Goal: Transaction & Acquisition: Book appointment/travel/reservation

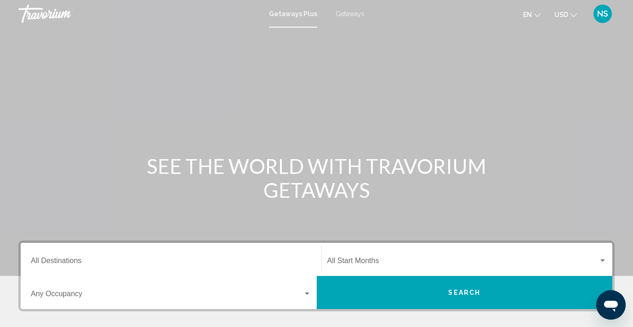
click at [127, 257] on div "Destination All Destinations" at bounding box center [171, 259] width 280 height 29
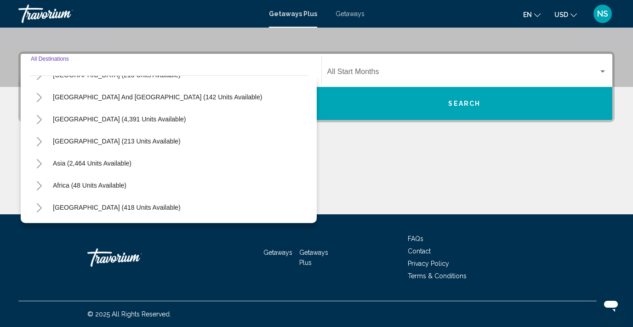
scroll to position [149, 0]
click at [119, 165] on span "Asia (2,464 units available)" at bounding box center [92, 162] width 79 height 7
type input "**********"
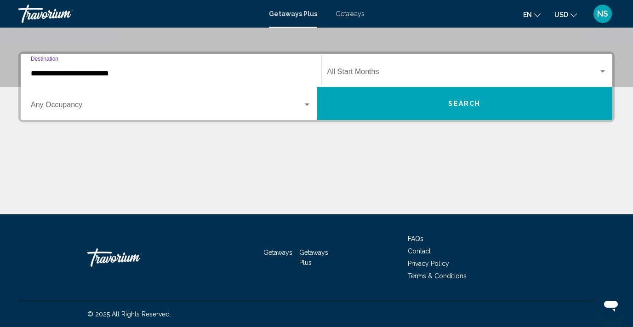
click at [155, 104] on span "Search widget" at bounding box center [167, 106] width 272 height 8
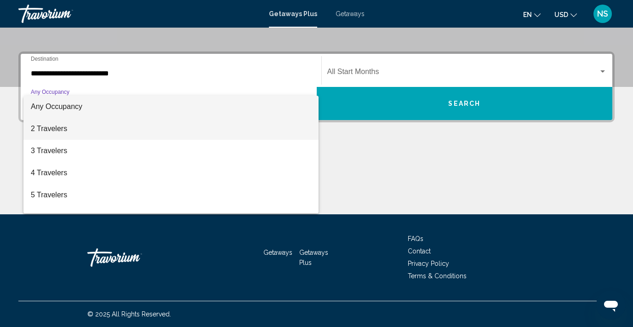
click at [293, 127] on span "2 Travelers" at bounding box center [171, 129] width 280 height 22
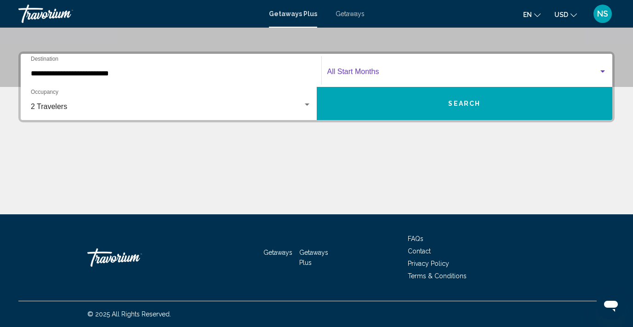
click at [406, 72] on span "Search widget" at bounding box center [463, 73] width 272 height 8
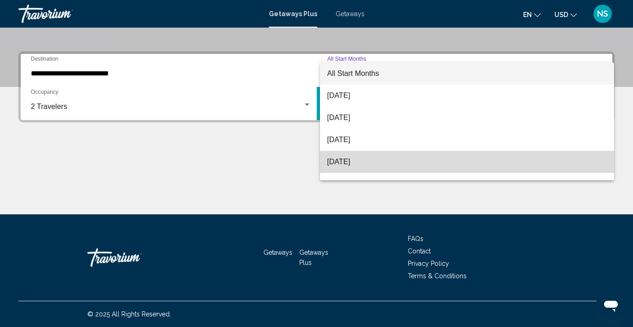
click at [370, 161] on span "[DATE]" at bounding box center [467, 162] width 280 height 22
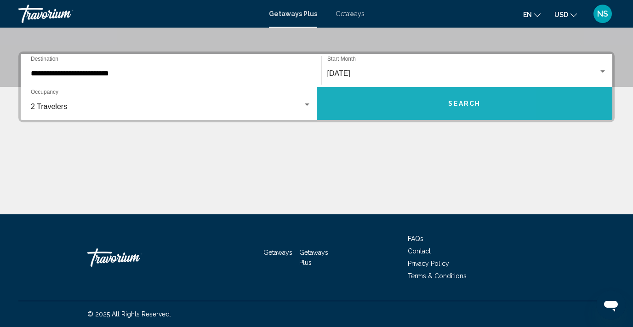
click at [458, 102] on span "Search" at bounding box center [464, 103] width 32 height 7
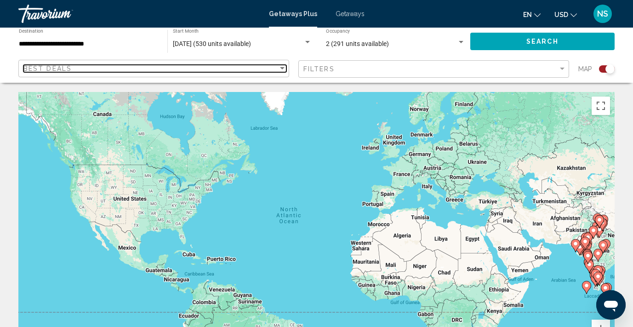
click at [282, 67] on div "Sort by" at bounding box center [282, 68] width 5 height 2
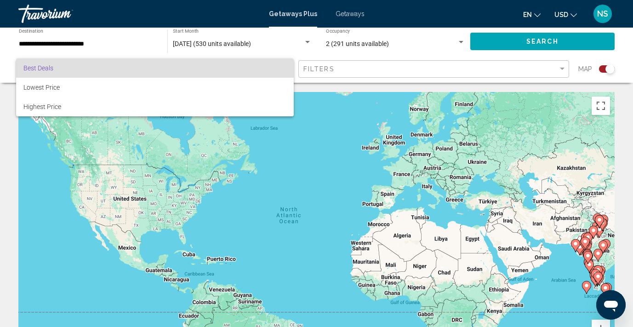
click at [366, 67] on div at bounding box center [316, 163] width 633 height 327
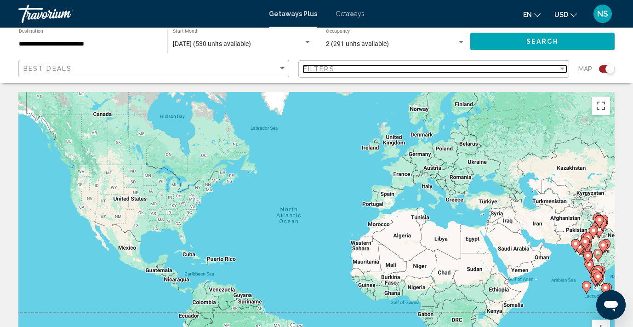
click at [561, 67] on div "Filter" at bounding box center [562, 68] width 8 height 7
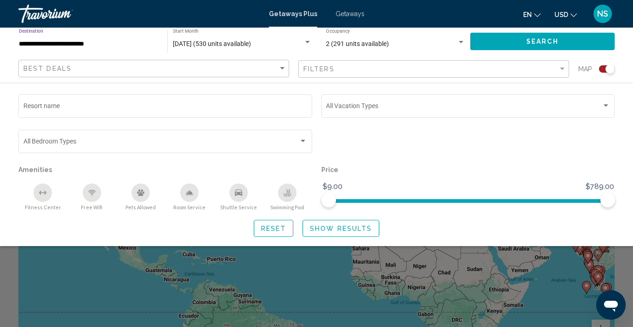
click at [80, 41] on input "**********" at bounding box center [88, 43] width 139 height 7
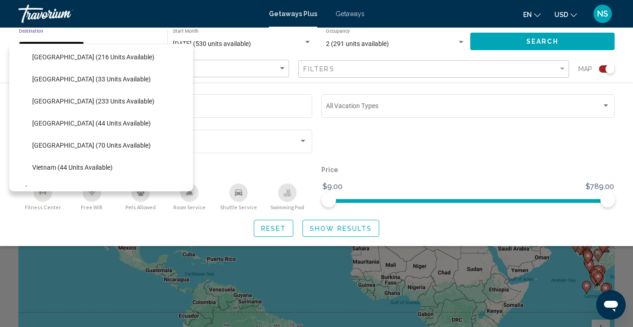
scroll to position [357, 0]
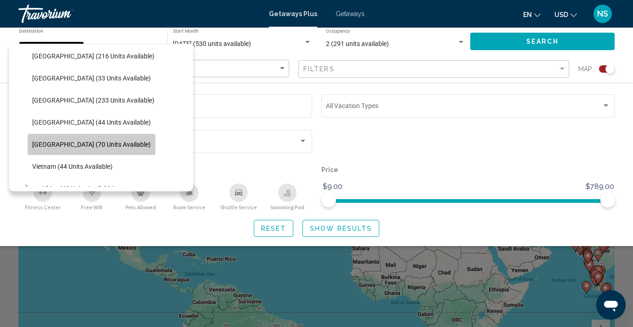
click at [97, 143] on span "[GEOGRAPHIC_DATA] (70 units available)" at bounding box center [91, 144] width 119 height 7
type input "**********"
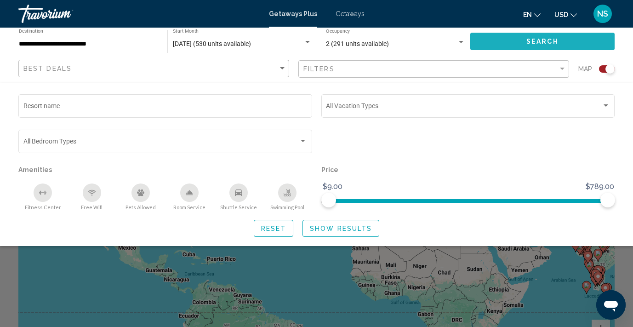
click at [506, 38] on button "Search" at bounding box center [542, 41] width 144 height 17
click at [501, 42] on button "Search" at bounding box center [542, 41] width 144 height 17
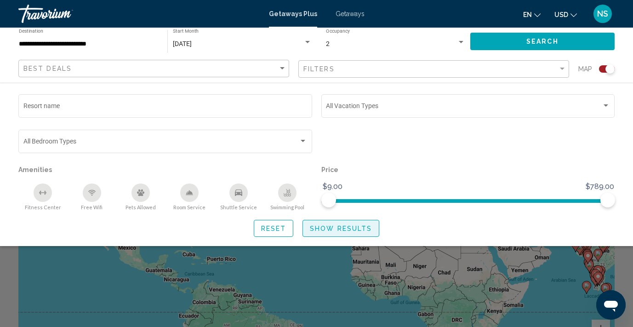
click at [350, 232] on span "Show Results" at bounding box center [341, 228] width 62 height 7
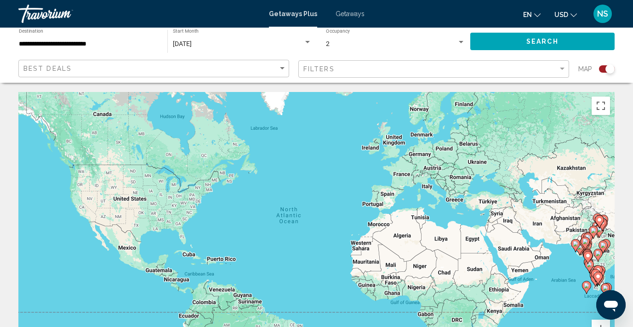
click at [350, 12] on span "Getaways" at bounding box center [350, 13] width 29 height 7
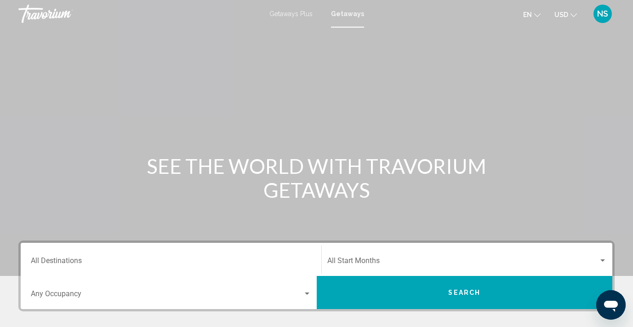
click at [91, 256] on div "Destination All Destinations" at bounding box center [171, 259] width 280 height 29
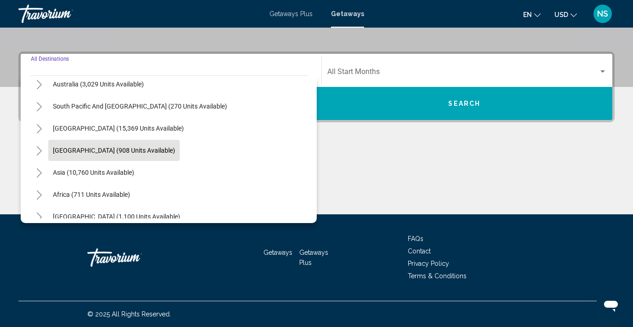
scroll to position [140, 0]
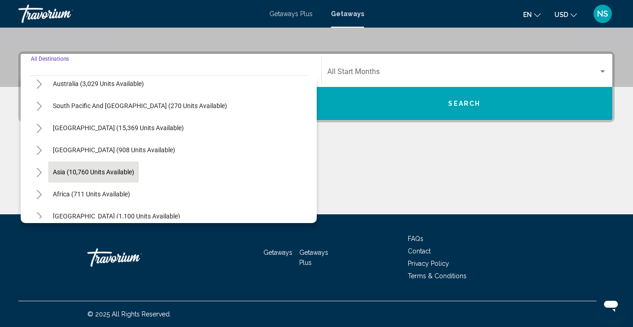
click at [107, 170] on span "Asia (10,760 units available)" at bounding box center [93, 171] width 81 height 7
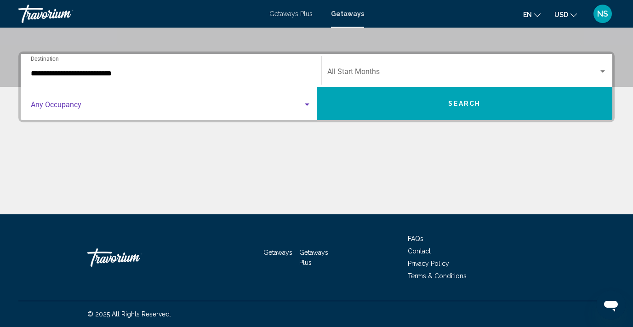
click at [304, 106] on div "Search widget" at bounding box center [307, 104] width 8 height 7
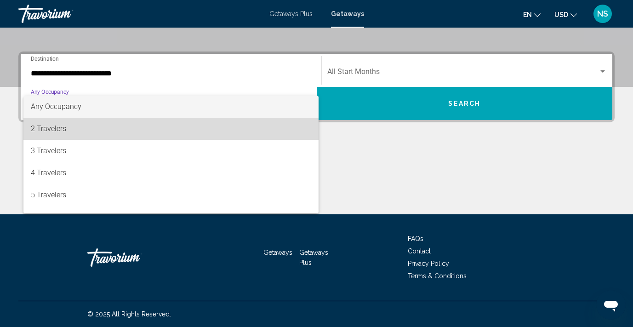
click at [161, 131] on span "2 Travelers" at bounding box center [171, 129] width 280 height 22
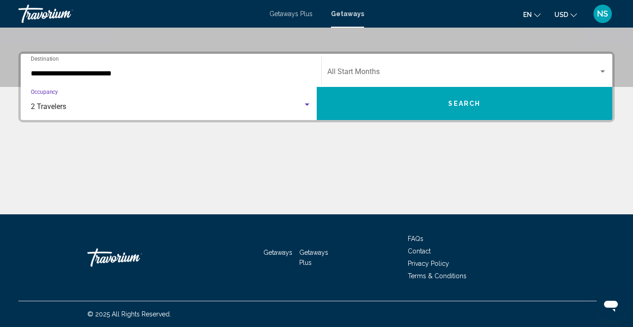
click at [391, 70] on span "Search widget" at bounding box center [463, 73] width 272 height 8
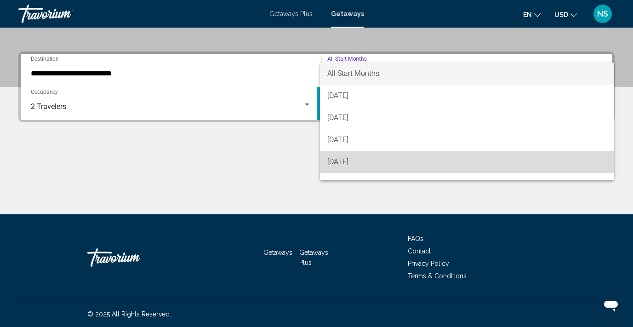
click at [368, 162] on span "[DATE]" at bounding box center [467, 162] width 280 height 22
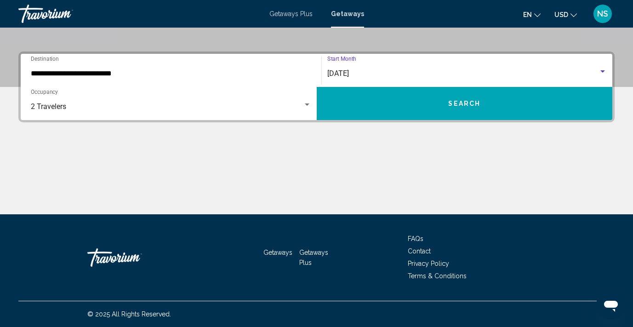
click at [181, 72] on input "**********" at bounding box center [171, 73] width 280 height 8
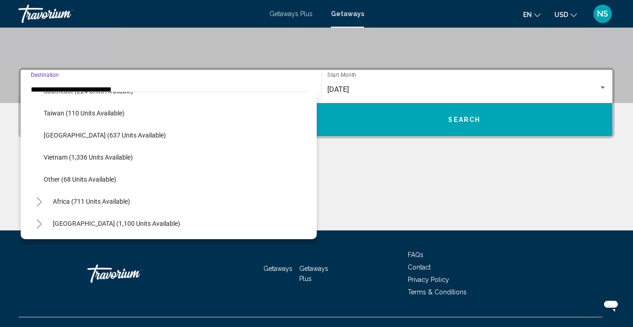
scroll to position [480, 0]
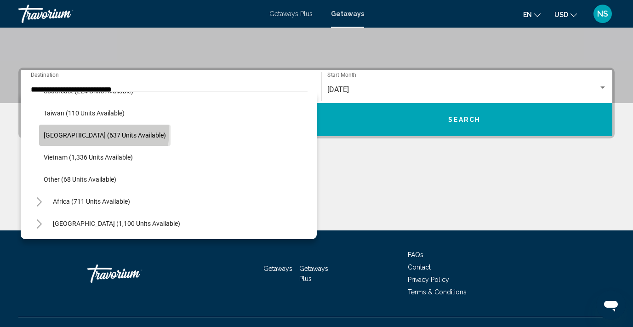
click at [103, 133] on span "[GEOGRAPHIC_DATA] (637 units available)" at bounding box center [105, 134] width 122 height 7
type input "**********"
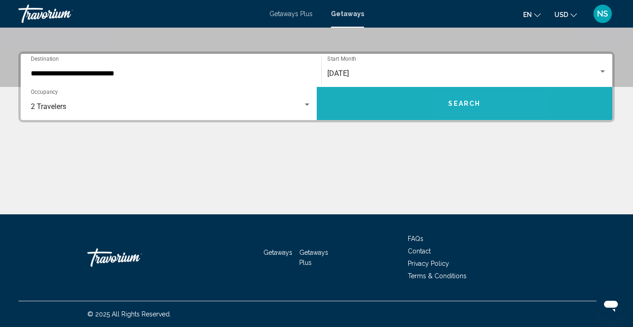
click at [488, 104] on button "Search" at bounding box center [465, 103] width 296 height 33
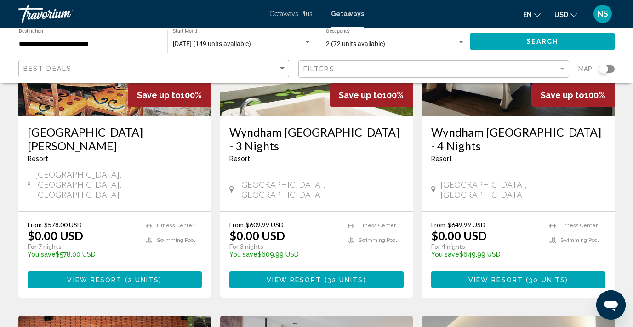
scroll to position [157, 0]
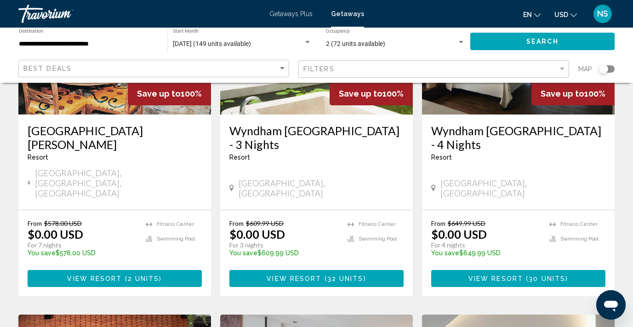
click at [115, 275] on span "View Resort" at bounding box center [94, 278] width 55 height 7
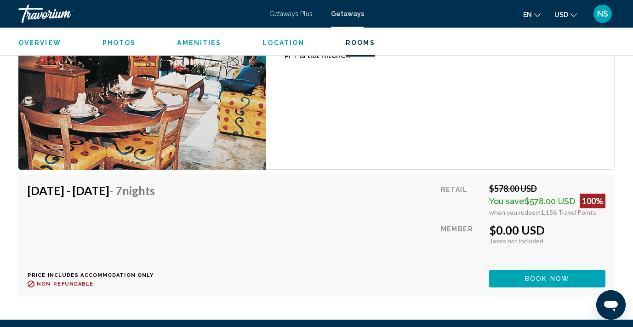
scroll to position [1470, 0]
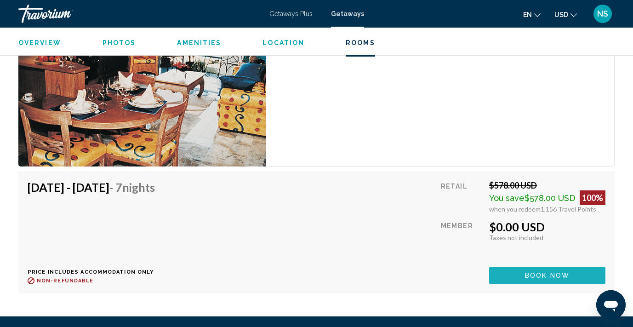
click at [553, 278] on span "Book now" at bounding box center [547, 275] width 45 height 7
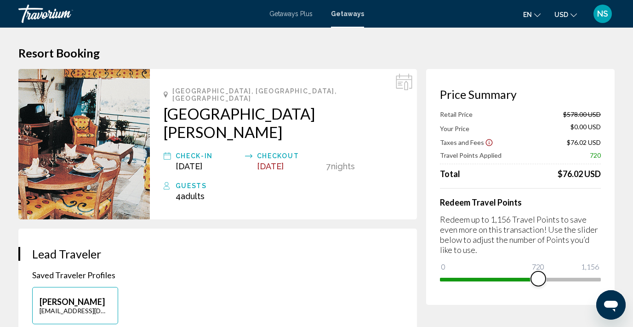
drag, startPoint x: 593, startPoint y: 279, endPoint x: 538, endPoint y: 280, distance: 54.7
click at [538, 279] on span "Main content" at bounding box center [538, 278] width 15 height 15
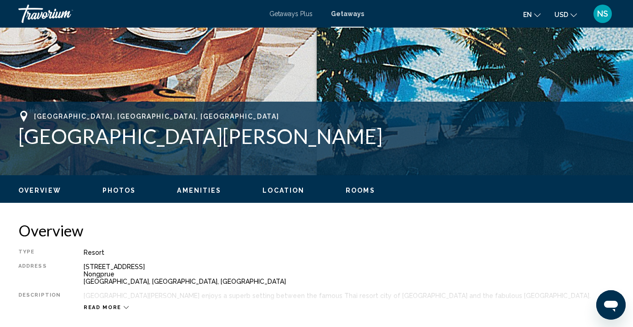
scroll to position [299, 0]
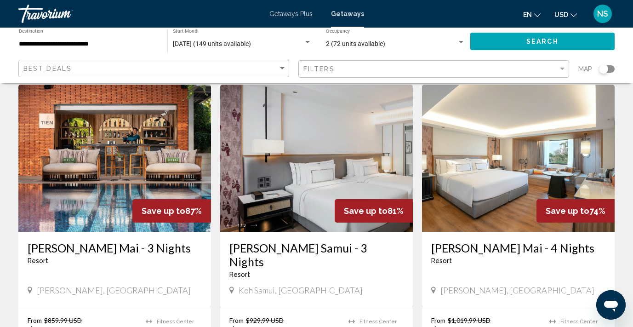
scroll to position [402, 0]
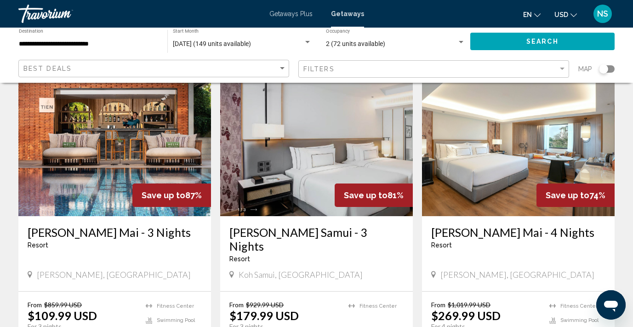
click at [131, 137] on img "Main content" at bounding box center [114, 142] width 193 height 147
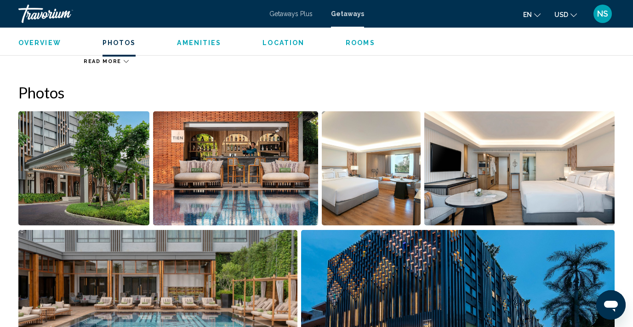
scroll to position [561, 0]
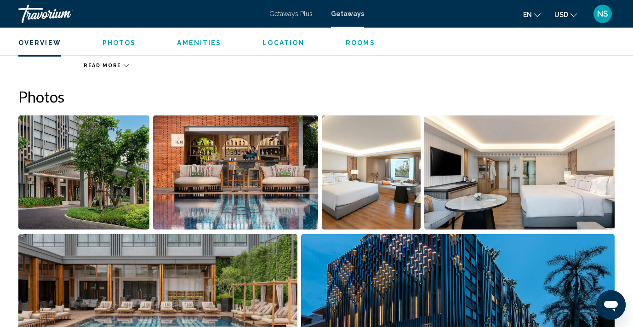
click at [68, 173] on img "Open full-screen image slider" at bounding box center [83, 172] width 131 height 114
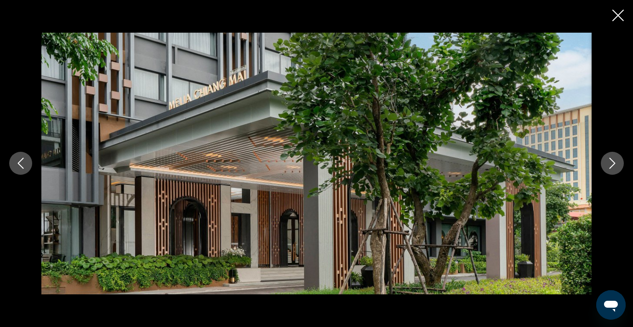
click at [614, 159] on icon "Next image" at bounding box center [612, 163] width 11 height 11
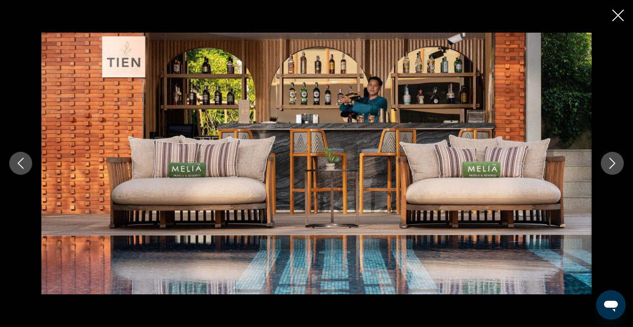
click at [614, 159] on icon "Next image" at bounding box center [612, 163] width 11 height 11
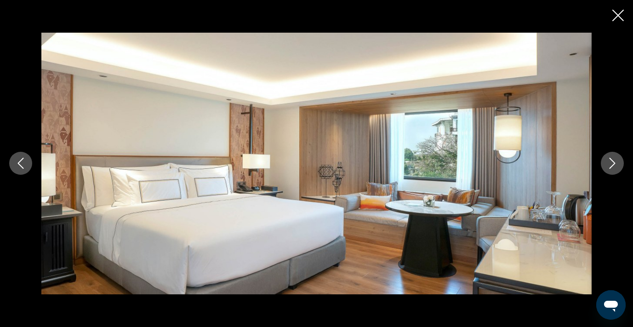
click at [613, 162] on icon "Next image" at bounding box center [612, 163] width 6 height 11
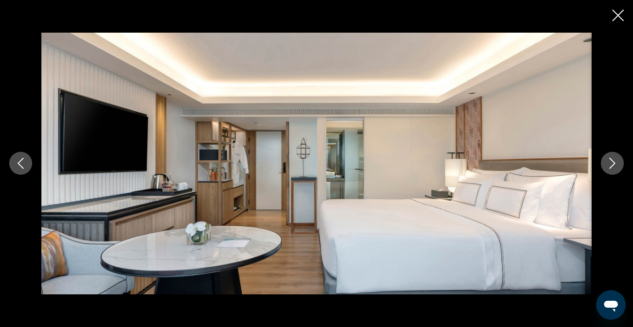
click at [613, 162] on icon "Next image" at bounding box center [612, 163] width 6 height 11
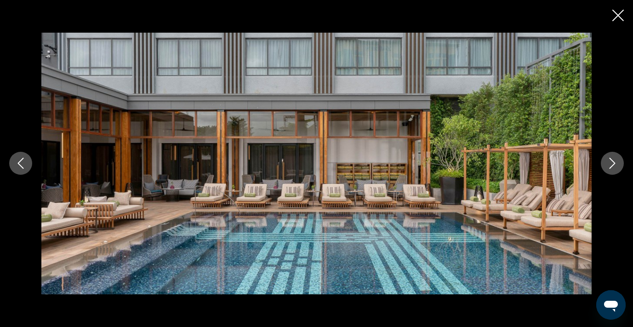
click at [612, 162] on icon "Next image" at bounding box center [612, 163] width 11 height 11
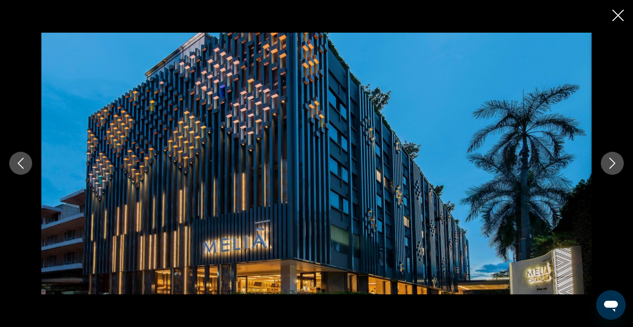
click at [615, 165] on icon "Next image" at bounding box center [612, 163] width 11 height 11
